Goal: Information Seeking & Learning: Understand process/instructions

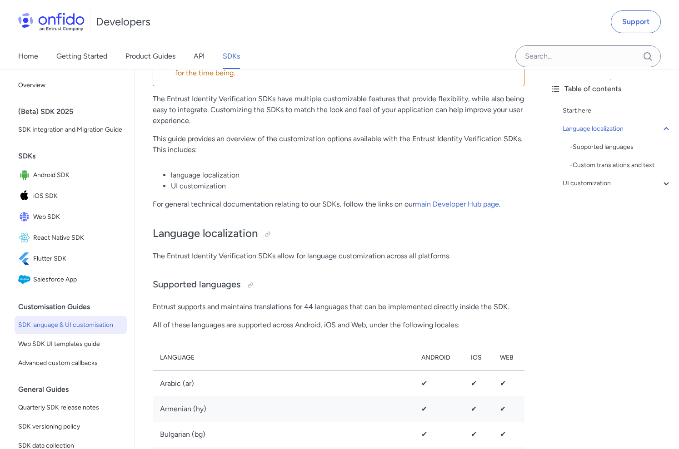
scroll to position [100, 0]
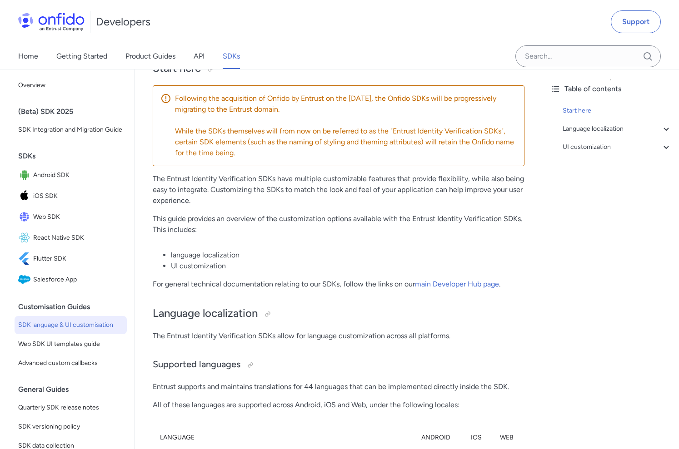
click at [596, 178] on div "Table of contents Start here Language localization - Supported languages - Cust…" at bounding box center [610, 259] width 136 height 380
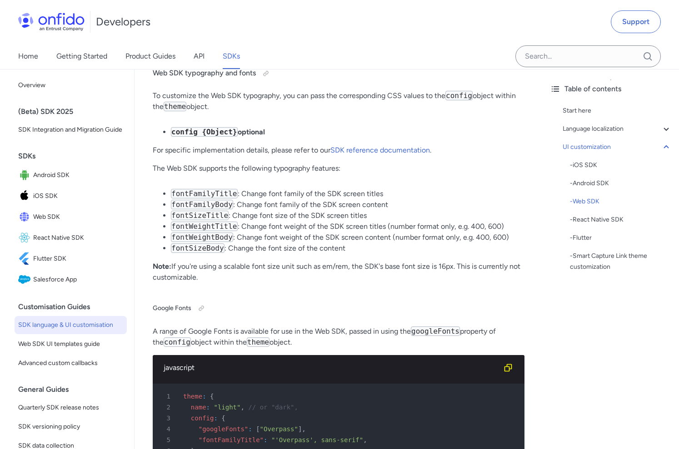
scroll to position [8508, 0]
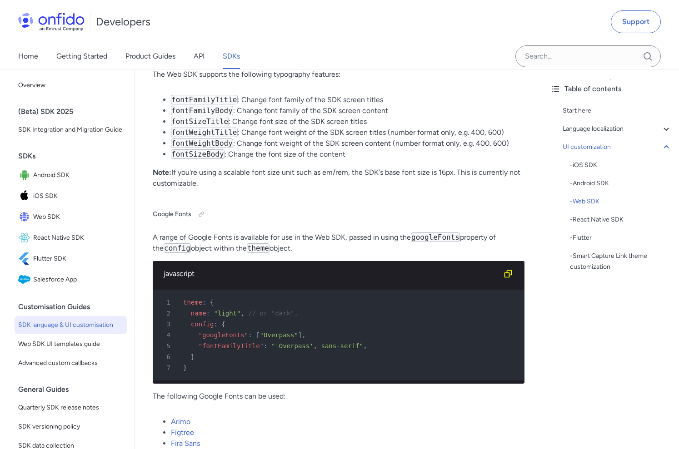
click at [249, 391] on p "The following Google Fonts can be used:" at bounding box center [339, 396] width 372 height 11
click at [261, 391] on p "The following Google Fonts can be used:" at bounding box center [339, 396] width 372 height 11
click at [266, 319] on div "3 config : {" at bounding box center [333, 324] width 355 height 11
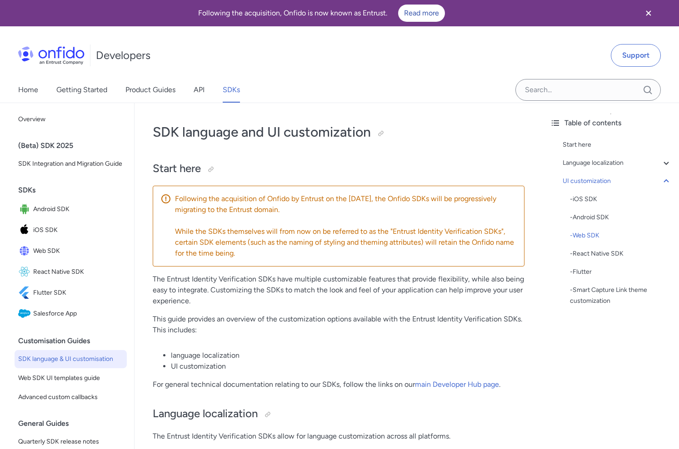
scroll to position [8606, 0]
